Goal: Information Seeking & Learning: Learn about a topic

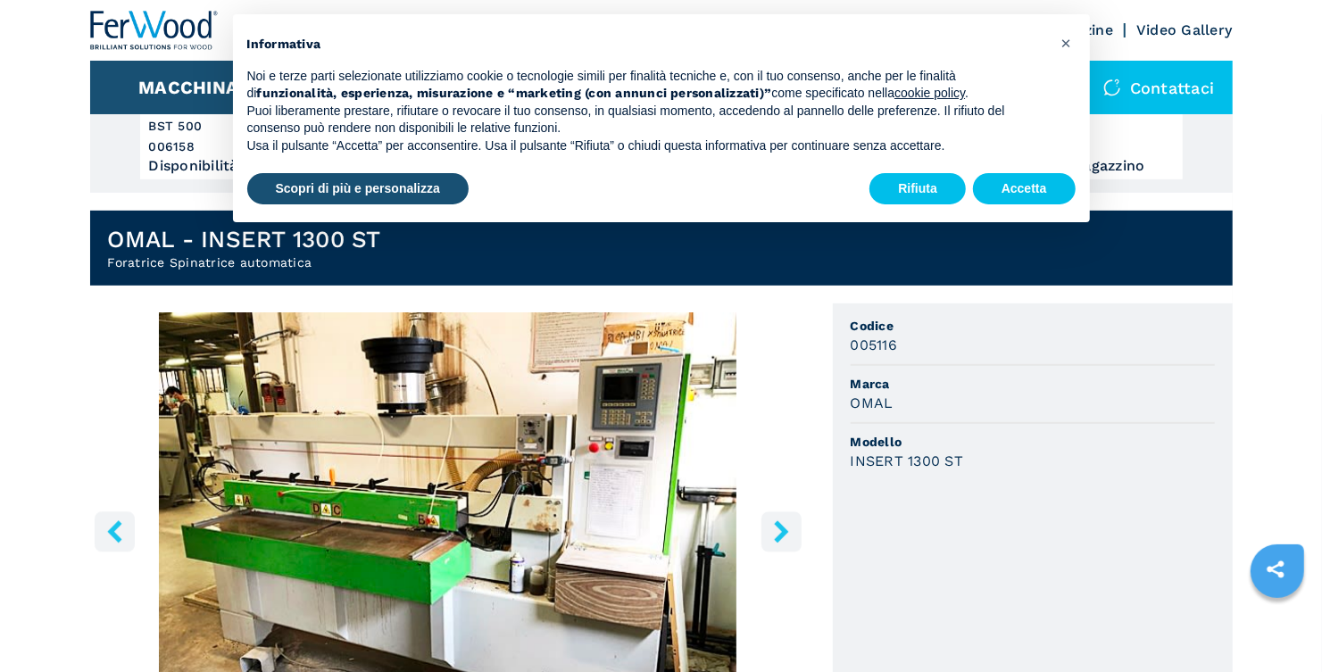
scroll to position [356, 0]
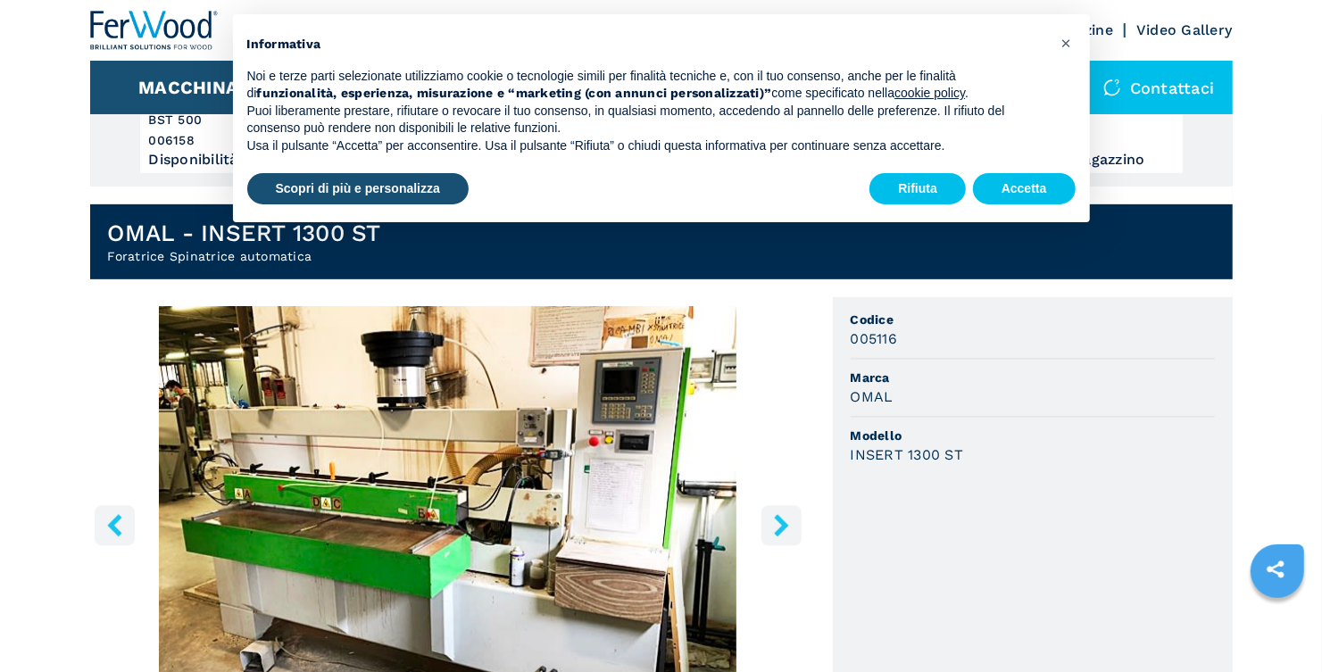
click at [781, 532] on icon "right-button" at bounding box center [781, 525] width 22 height 22
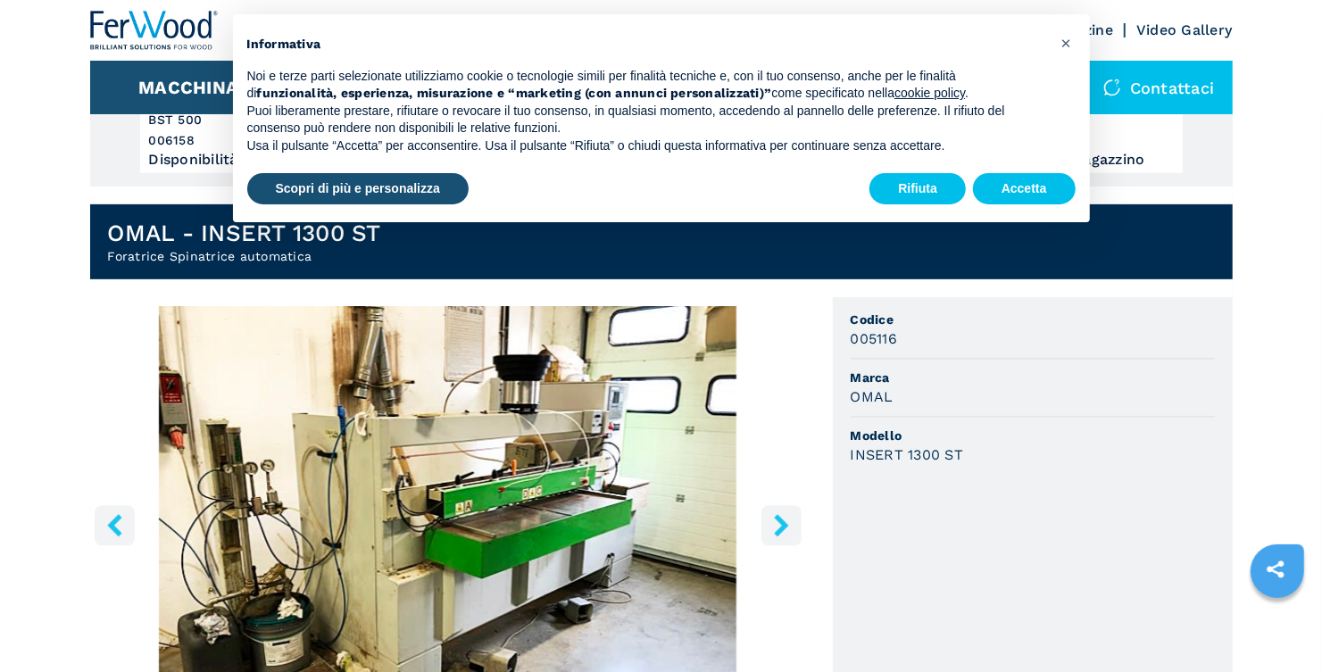
click at [781, 532] on icon "right-button" at bounding box center [781, 525] width 22 height 22
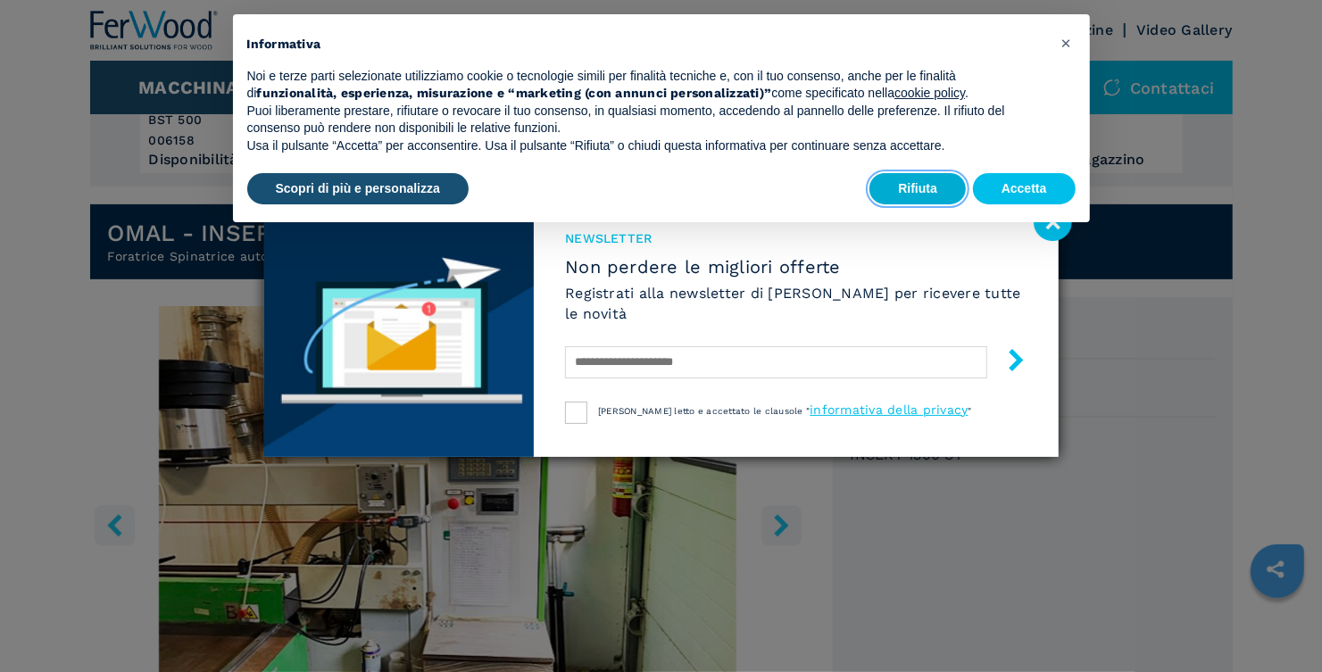
click at [929, 181] on button "Rifiuta" at bounding box center [918, 189] width 96 height 32
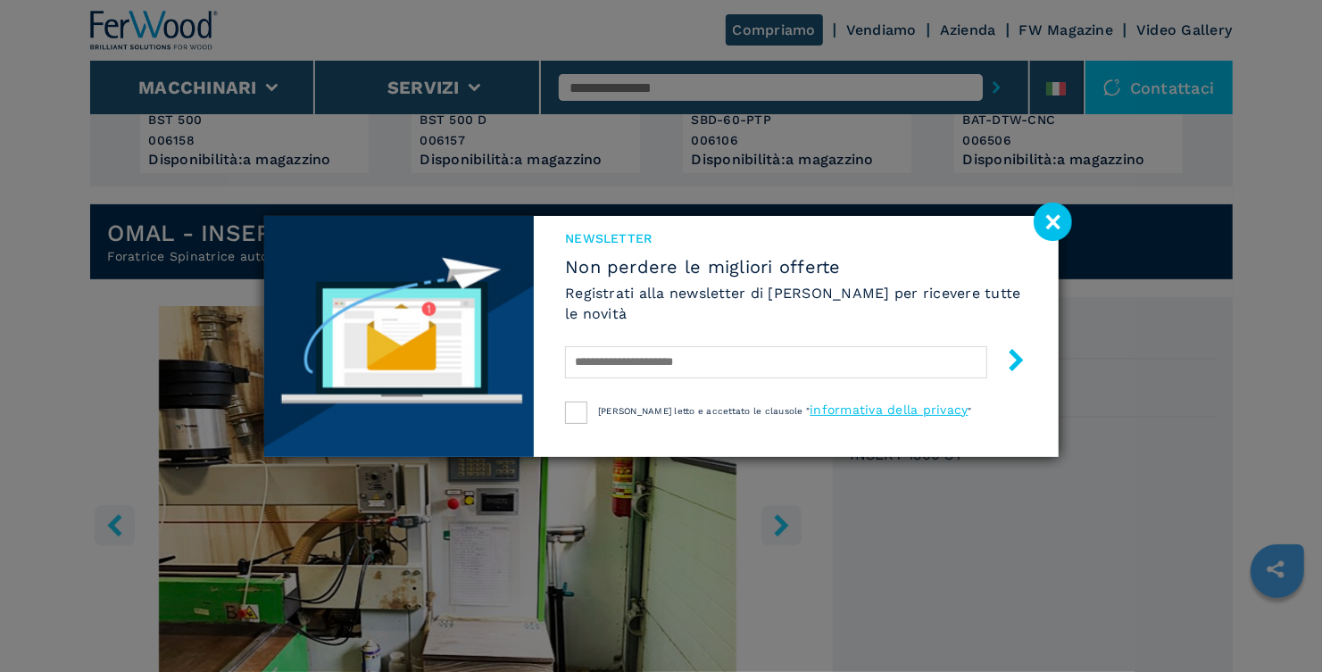
click at [1065, 214] on image at bounding box center [1053, 222] width 38 height 38
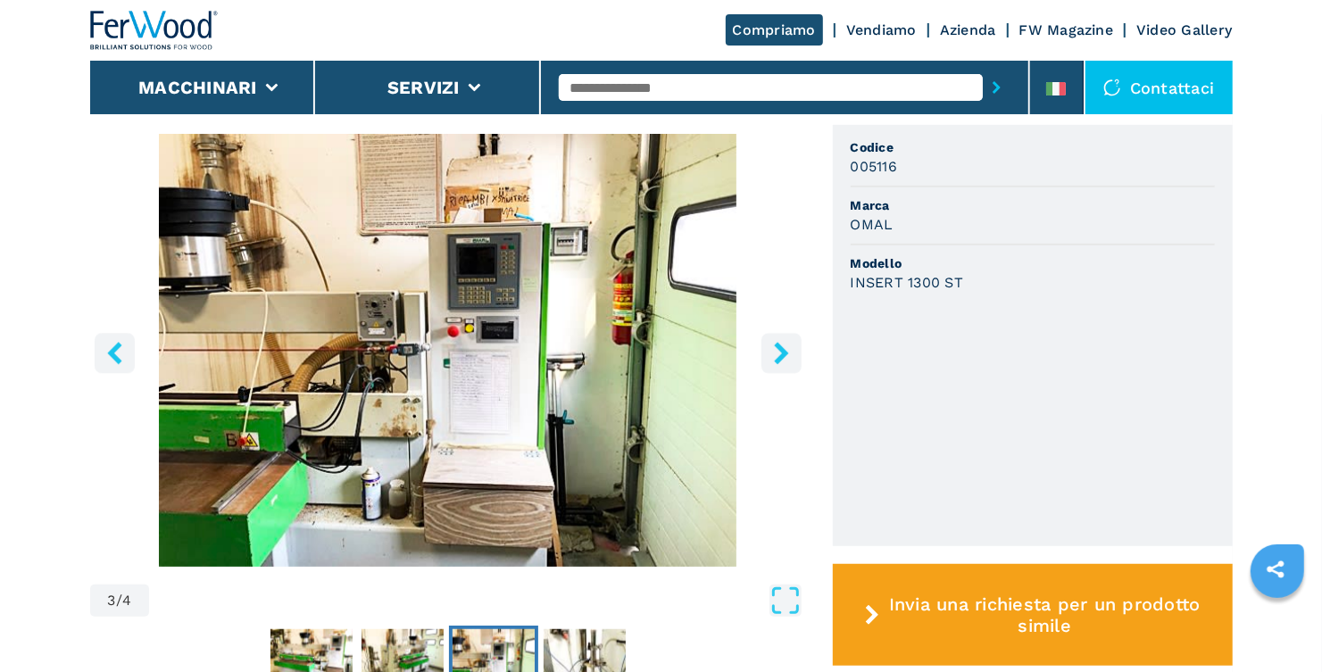
scroll to position [624, 0]
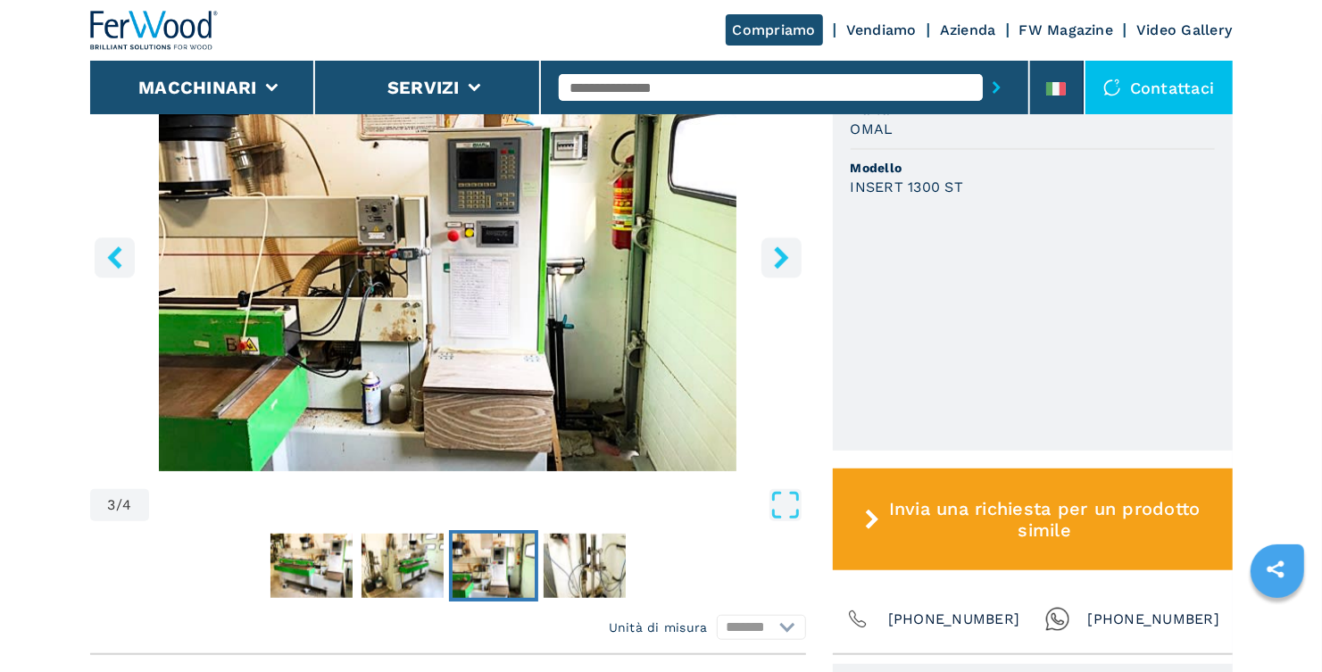
click at [782, 262] on icon "right-button" at bounding box center [781, 257] width 14 height 22
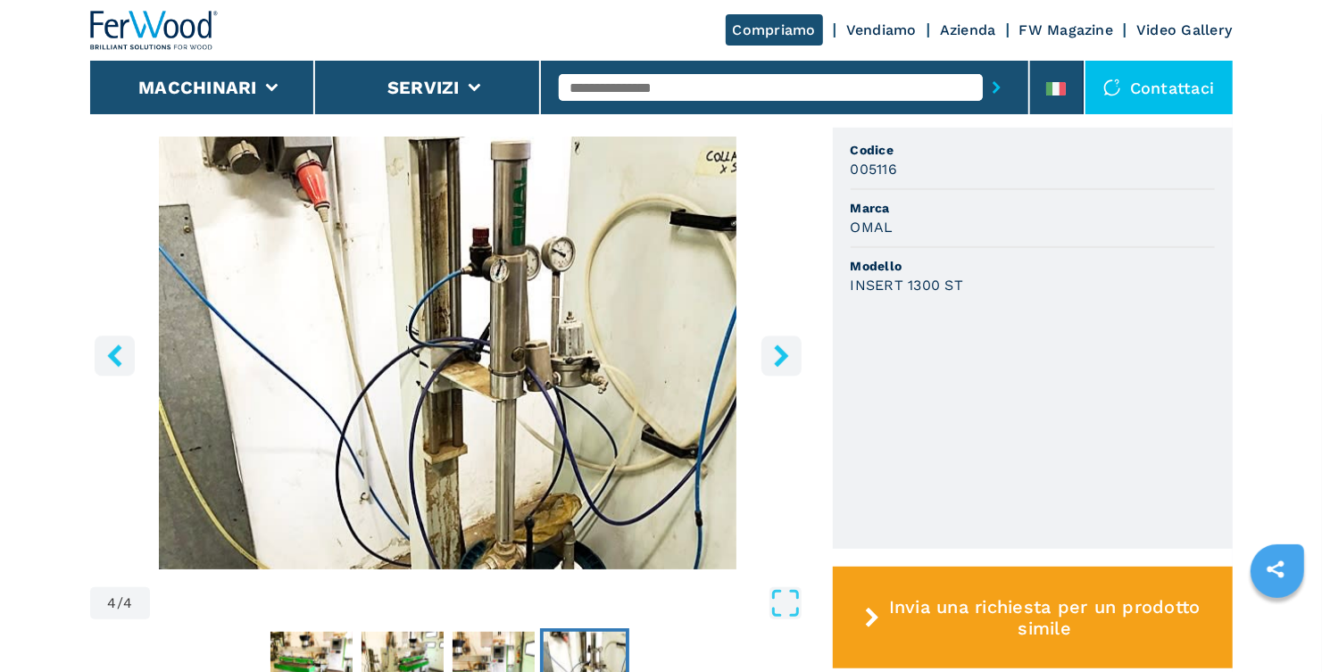
scroll to position [446, 0]
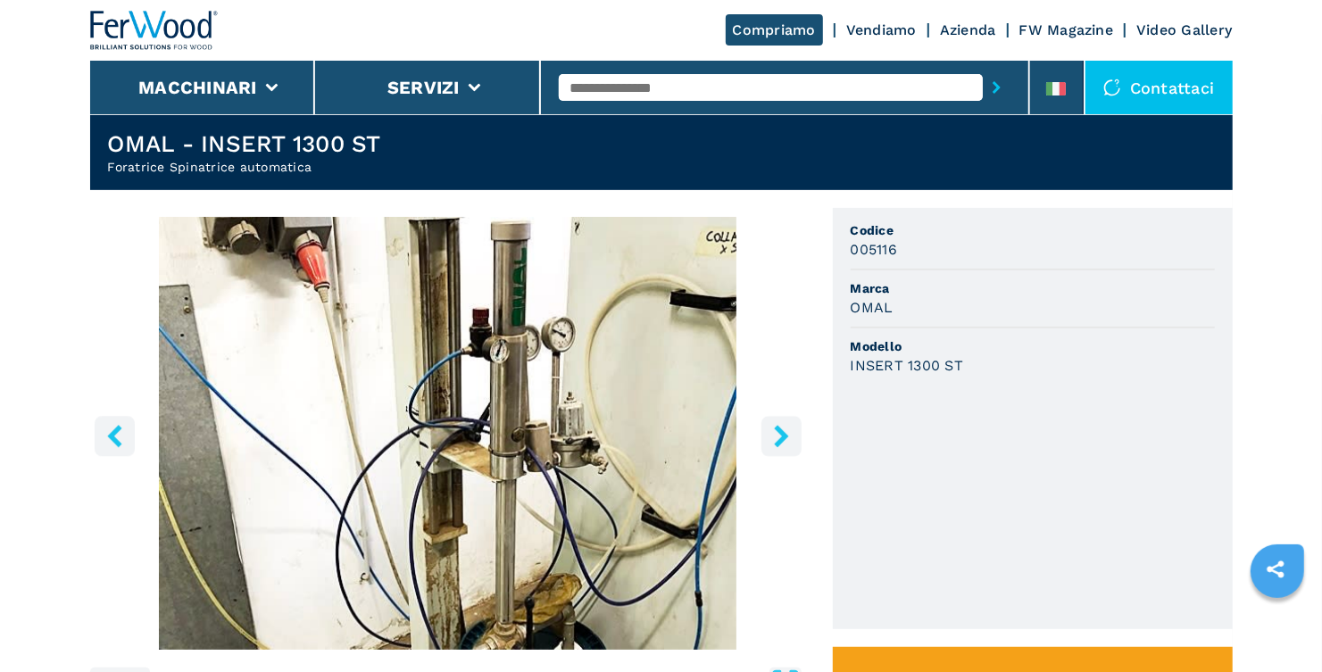
click at [786, 437] on icon "right-button" at bounding box center [781, 436] width 22 height 22
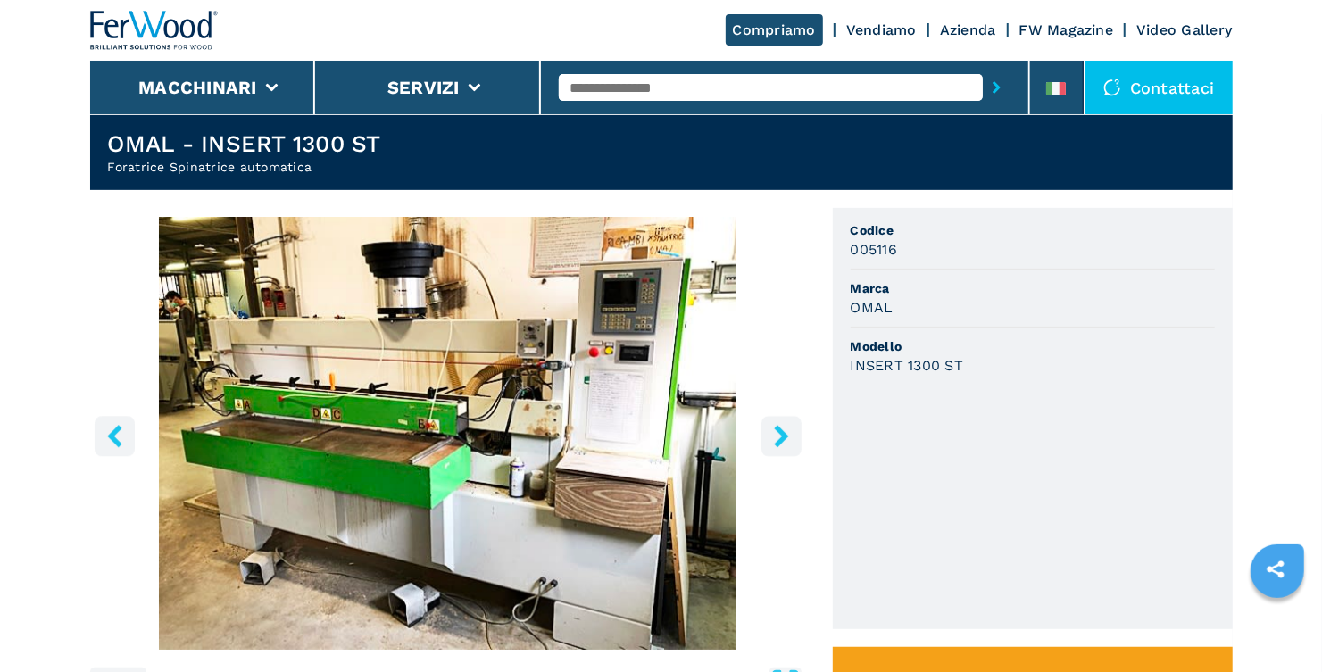
click at [786, 437] on icon "right-button" at bounding box center [781, 436] width 22 height 22
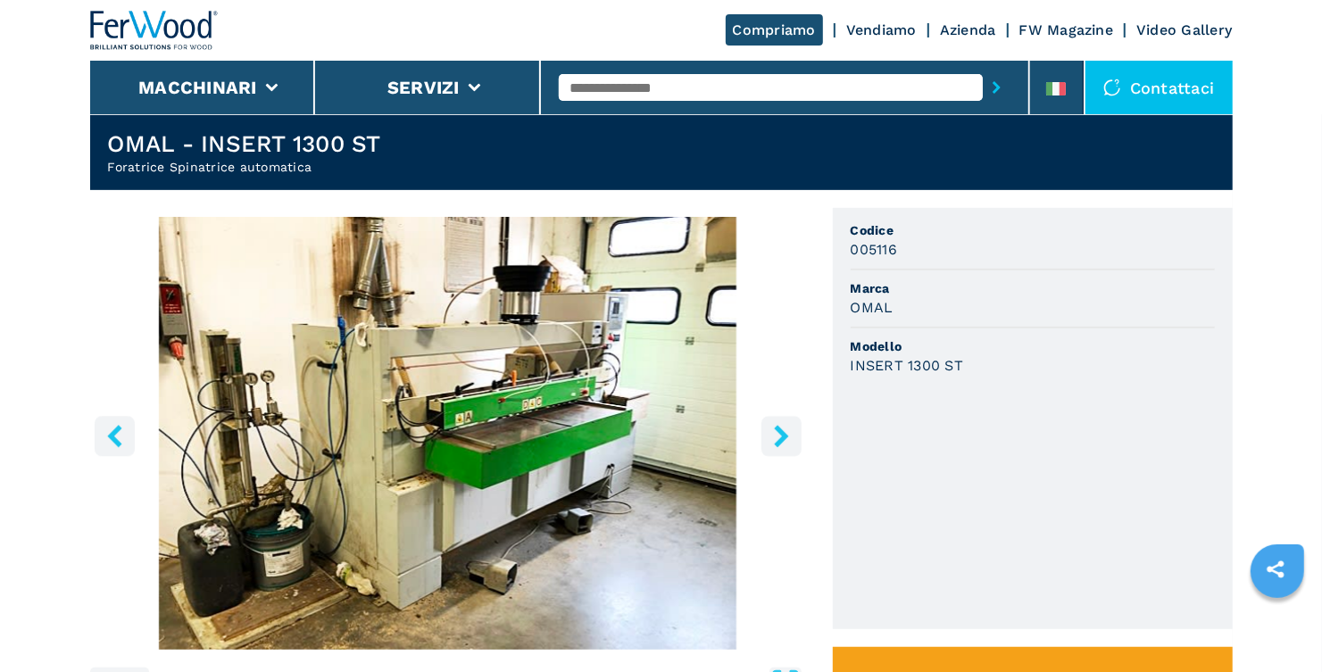
click at [786, 437] on icon "right-button" at bounding box center [781, 436] width 22 height 22
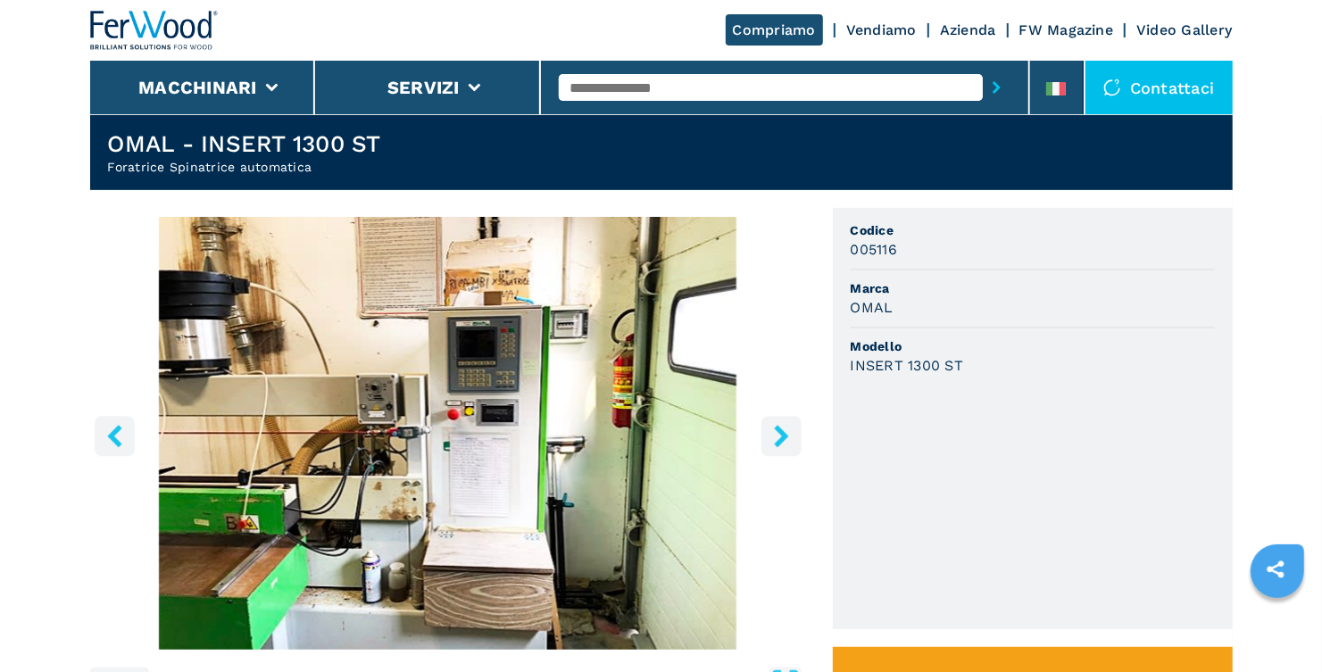
click at [786, 437] on icon "right-button" at bounding box center [781, 436] width 22 height 22
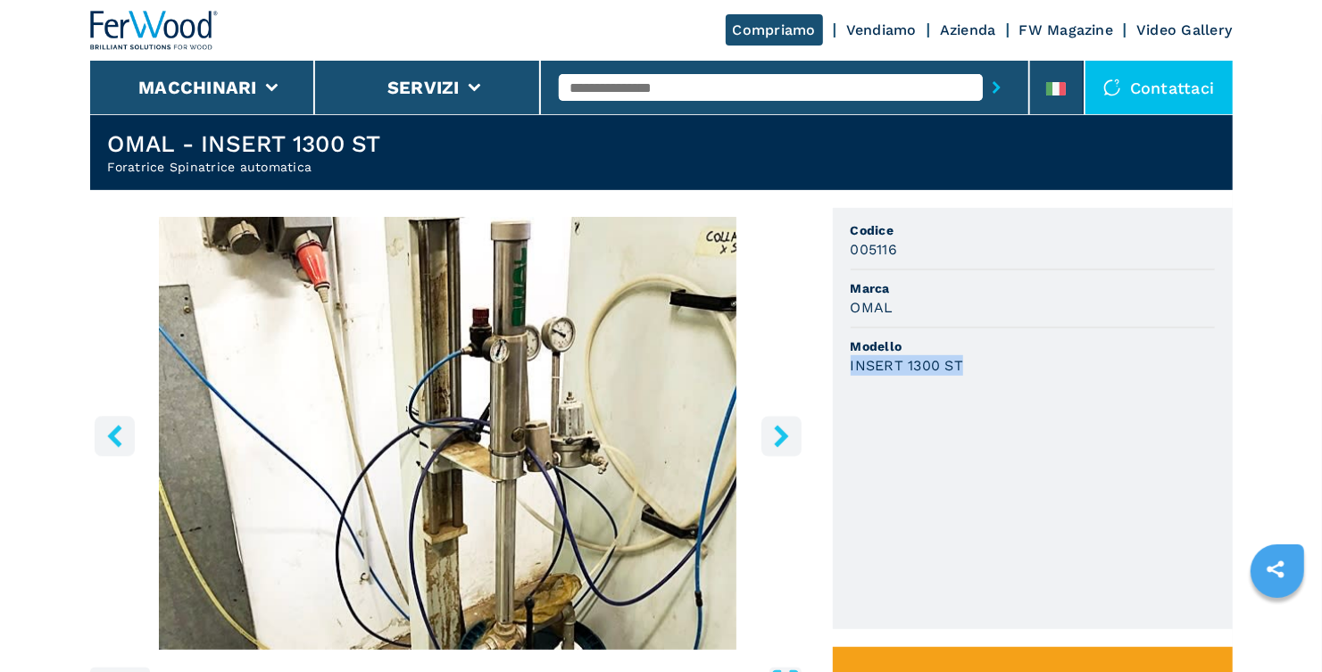
drag, startPoint x: 1003, startPoint y: 357, endPoint x: 848, endPoint y: 362, distance: 155.4
click at [848, 362] on ul "Codice 005116 Marca OMAL Modello INSERT 1300 ST" at bounding box center [1033, 418] width 400 height 421
copy h3 "INSERT 1300 ST"
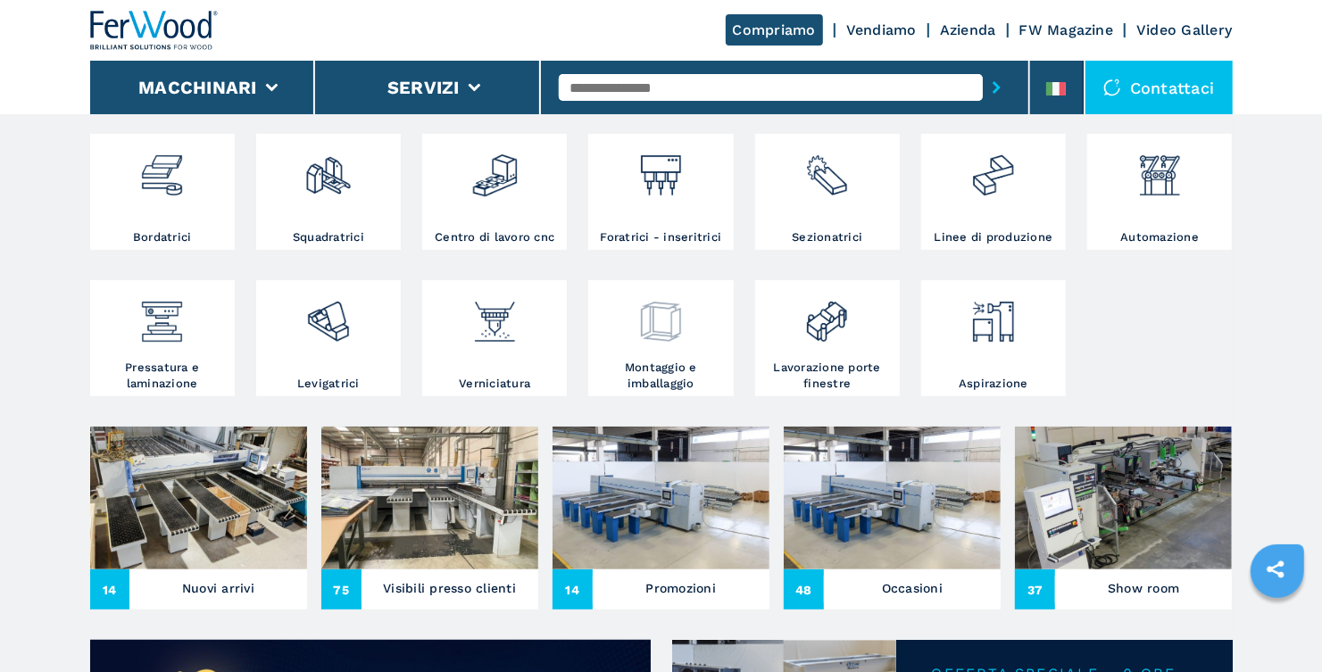
scroll to position [356, 0]
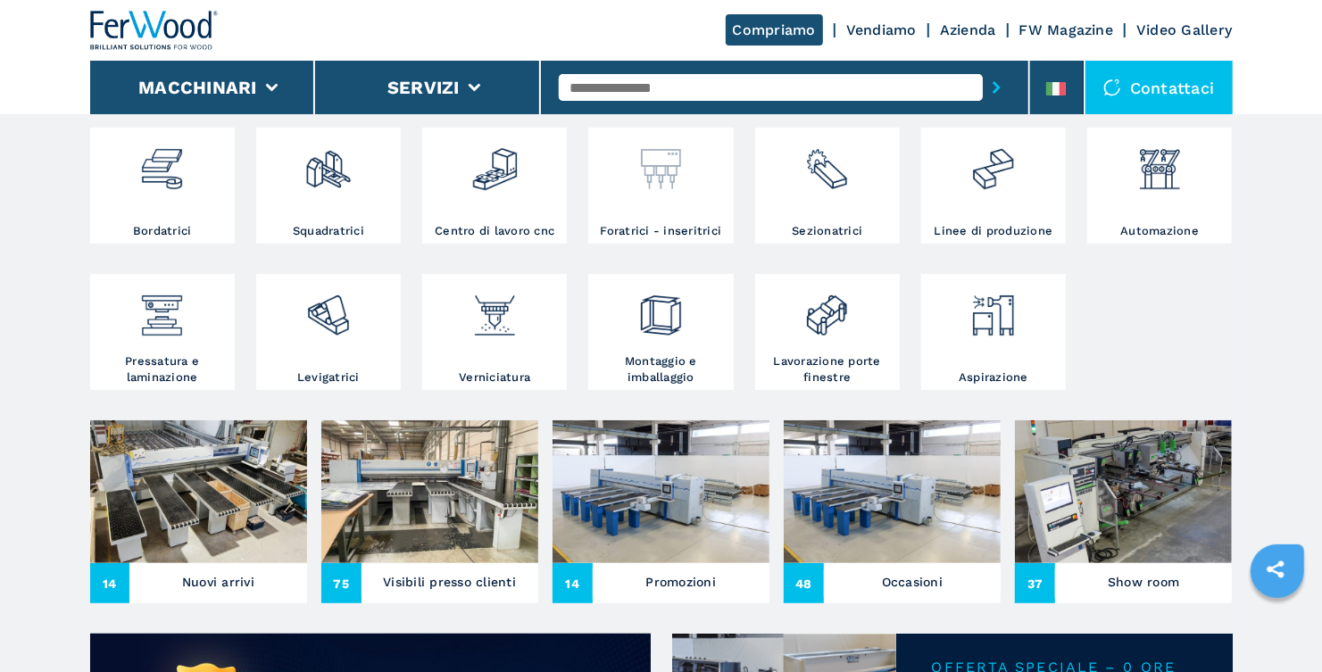
click at [652, 184] on img at bounding box center [660, 162] width 47 height 61
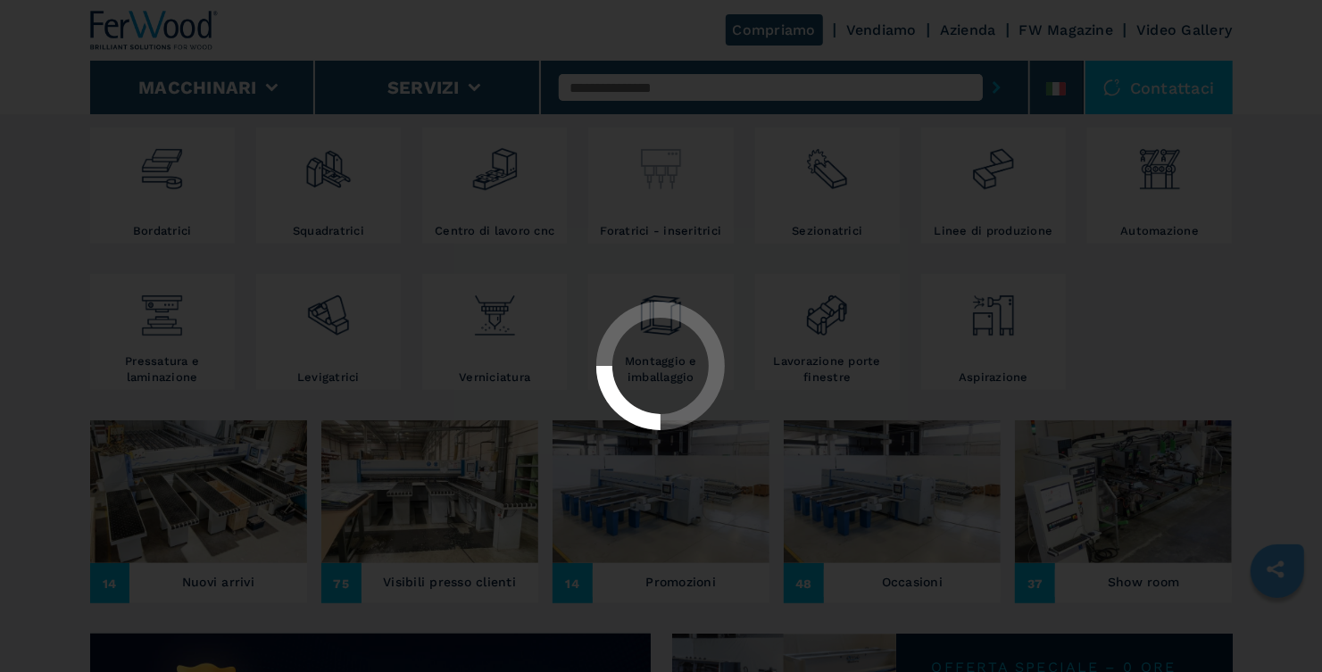
select select "**********"
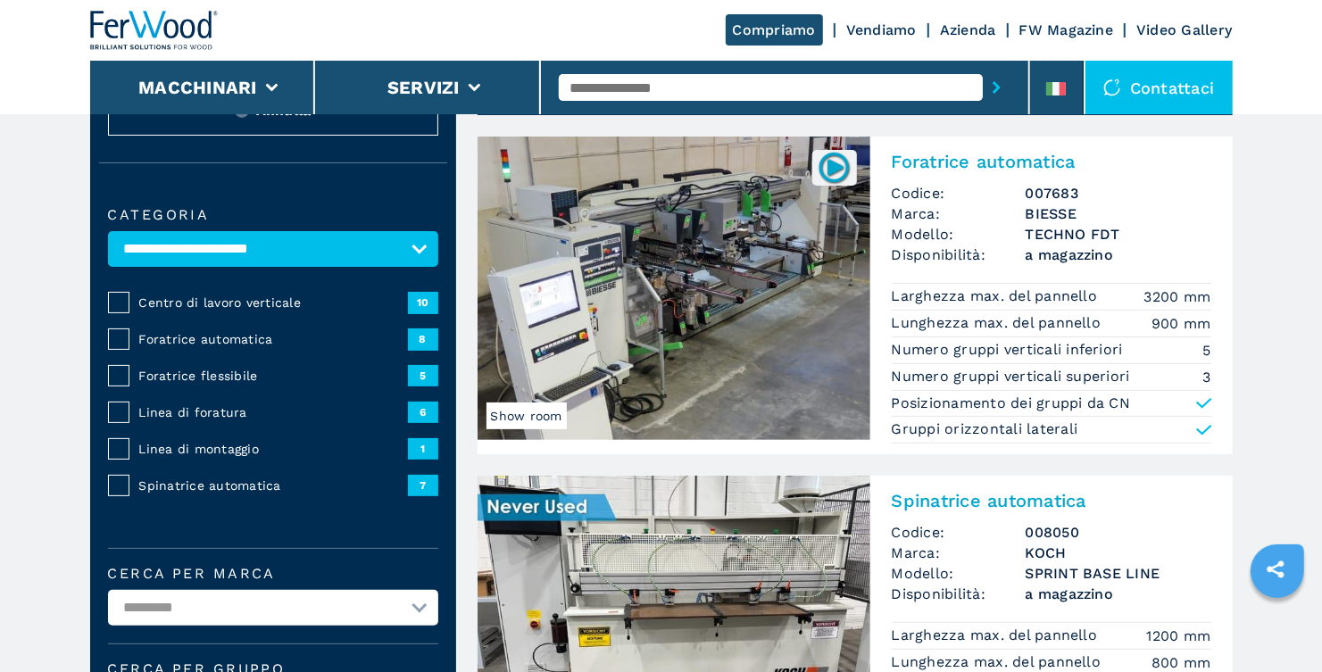
scroll to position [88, 0]
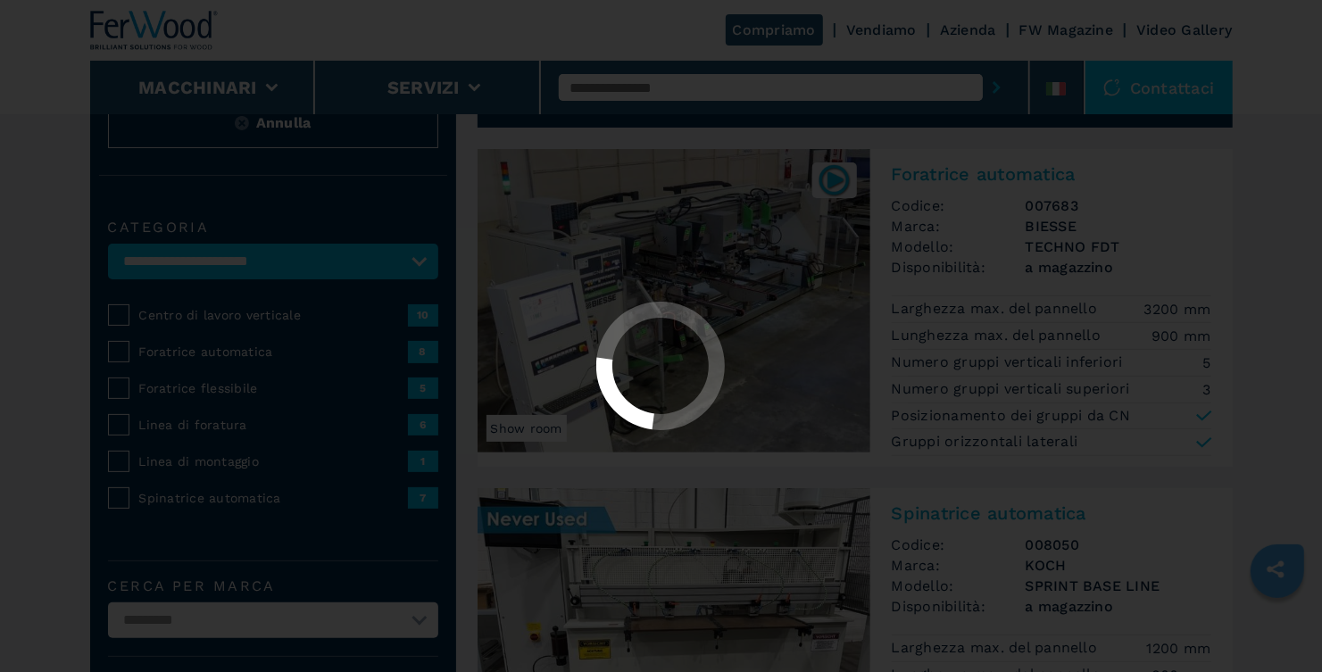
select select "**********"
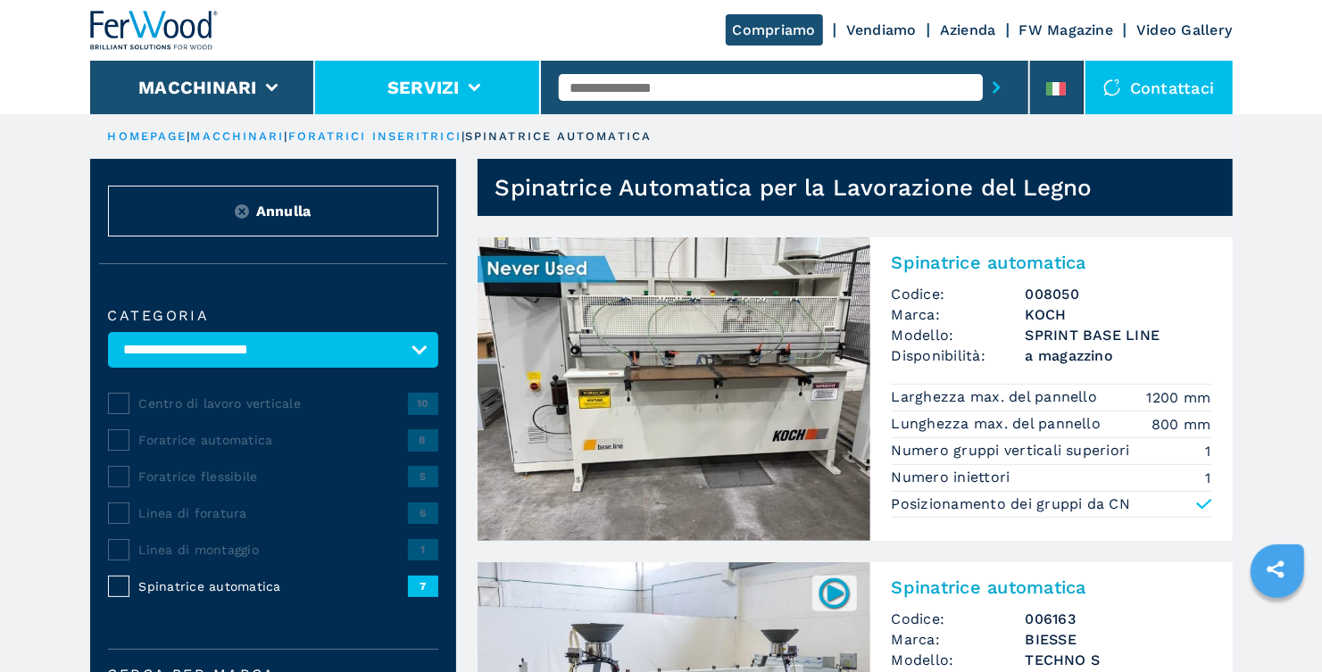
click at [498, 90] on li "Servizi" at bounding box center [428, 88] width 226 height 54
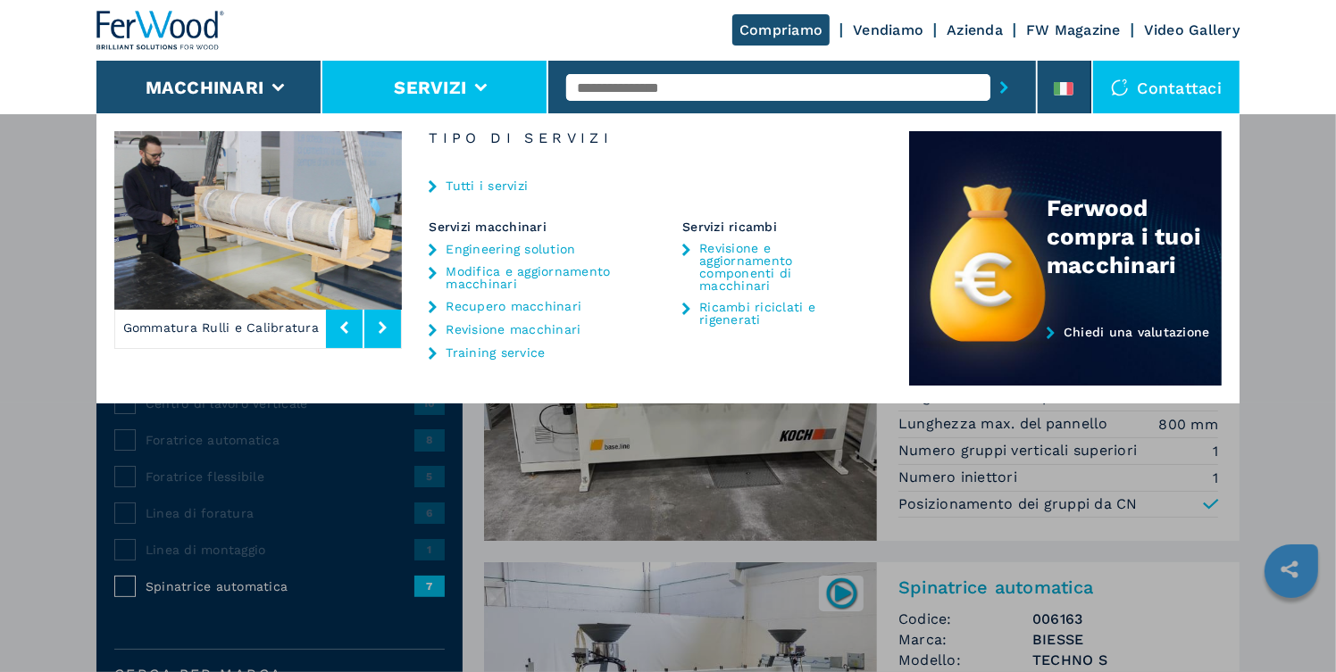
click at [721, 304] on link "Ricambi riciclati e rigenerati" at bounding box center [782, 313] width 167 height 25
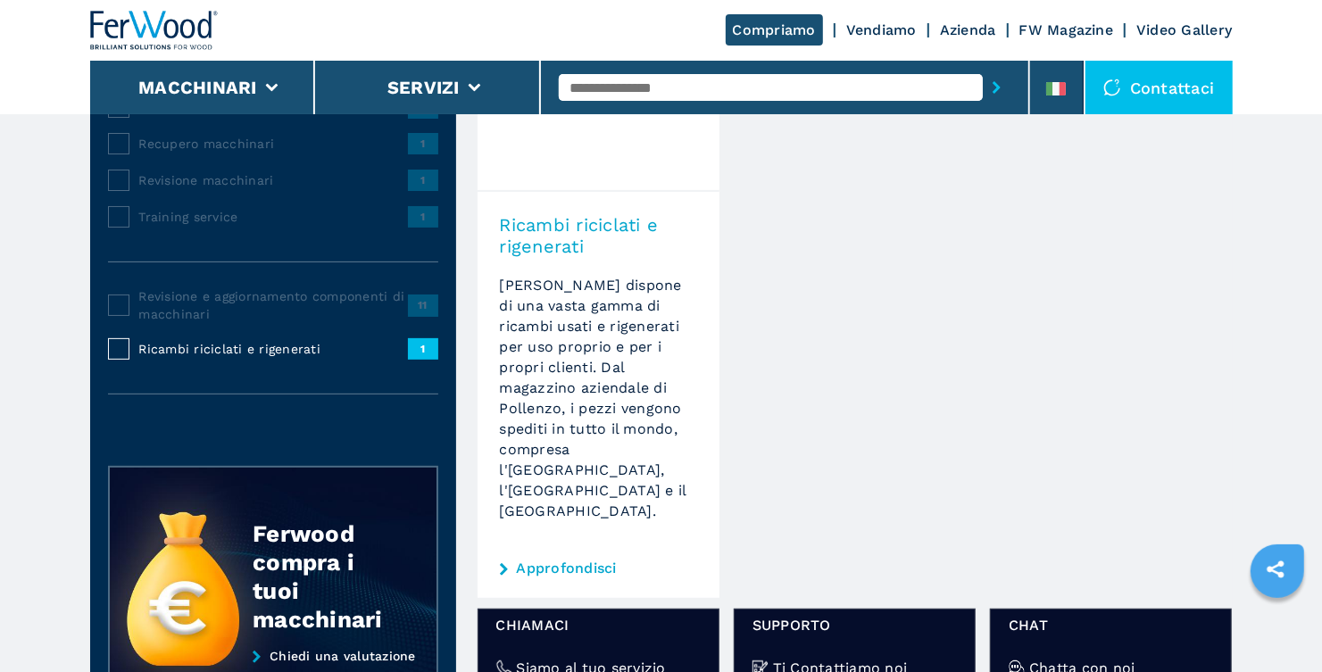
scroll to position [268, 0]
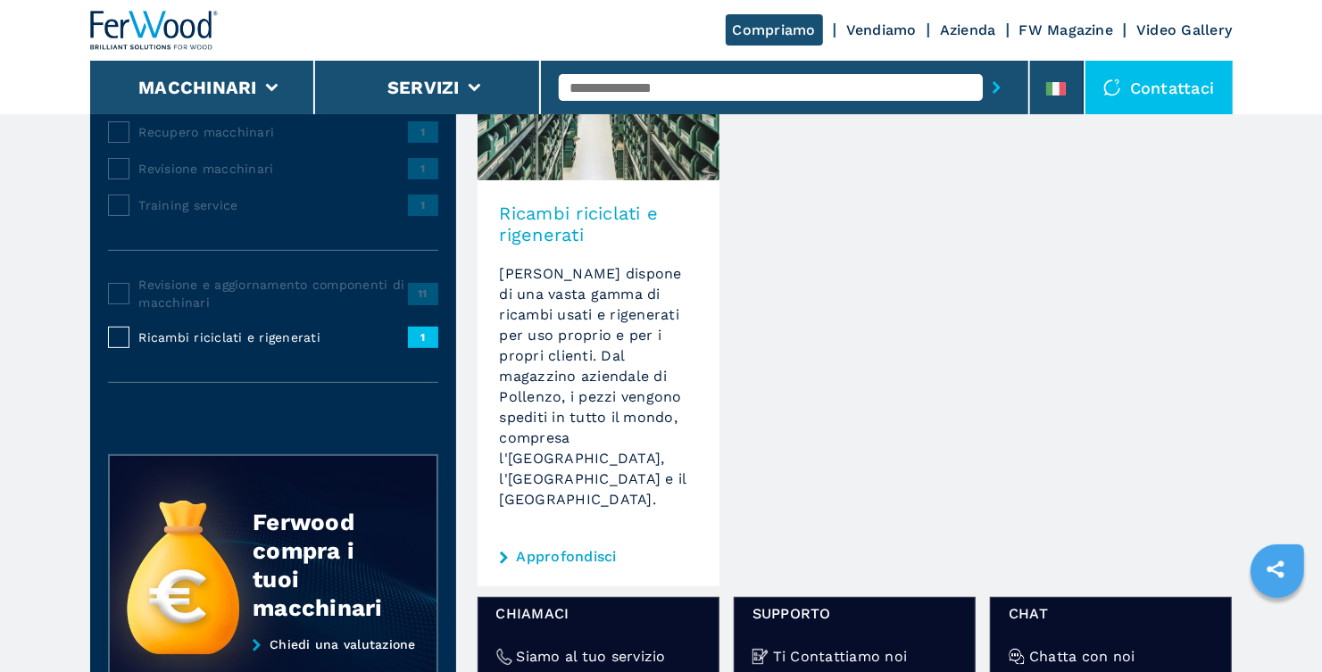
click at [574, 550] on link "Approfondisci" at bounding box center [567, 557] width 100 height 14
